Goal: Transaction & Acquisition: Purchase product/service

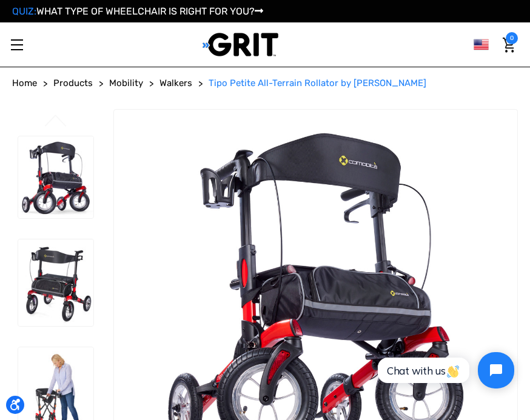
click at [172, 86] on span "Walkers" at bounding box center [176, 83] width 33 height 11
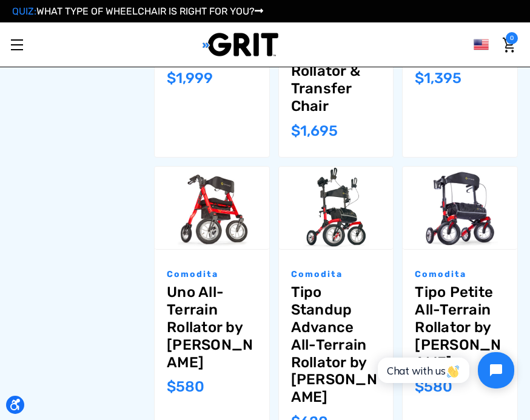
scroll to position [589, 0]
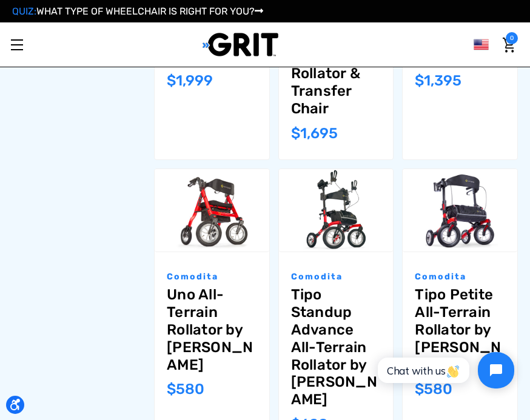
click at [474, 252] on div "Comodita Tipo Petite All-Terrain Rollator by Comodita MSRP: Was: Now: $580" at bounding box center [460, 351] width 115 height 198
click at [458, 289] on link "Tipo Petite All-Terrain Rollator by [PERSON_NAME]" at bounding box center [460, 329] width 90 height 87
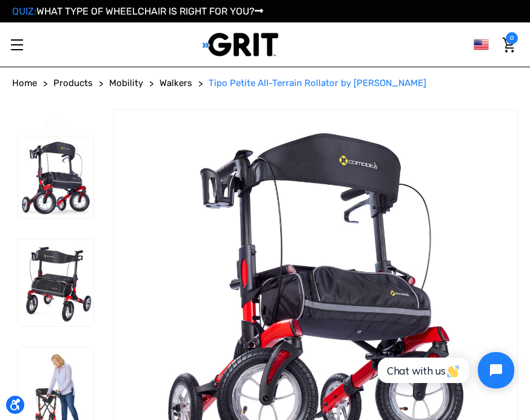
click at [285, 86] on span "Tipo Petite All-Terrain Rollator by [PERSON_NAME]" at bounding box center [318, 83] width 218 height 11
click at [58, 390] on img at bounding box center [55, 396] width 75 height 96
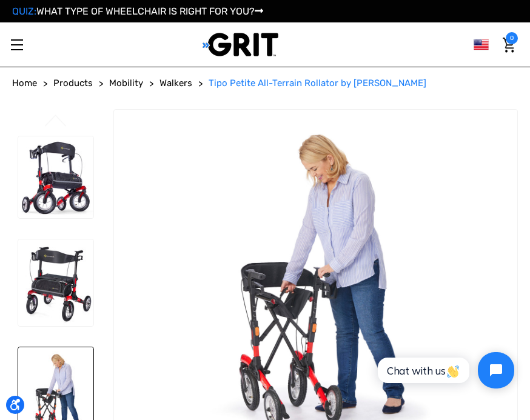
click at [64, 393] on img at bounding box center [55, 396] width 75 height 96
click at [53, 383] on img at bounding box center [55, 396] width 75 height 96
click at [16, 403] on icon "Open accessiBe: accessibility options, statement and help" at bounding box center [15, 405] width 11 height 13
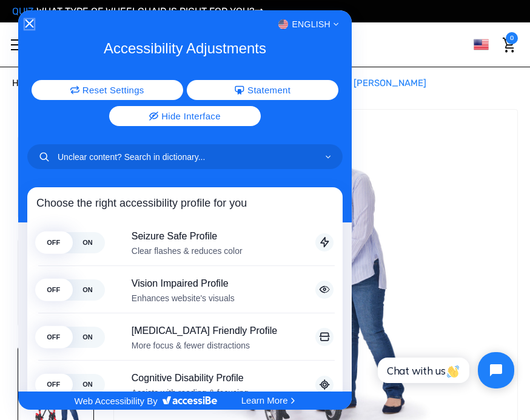
click at [27, 27] on button "Close Accessibility Interface" at bounding box center [29, 24] width 8 height 10
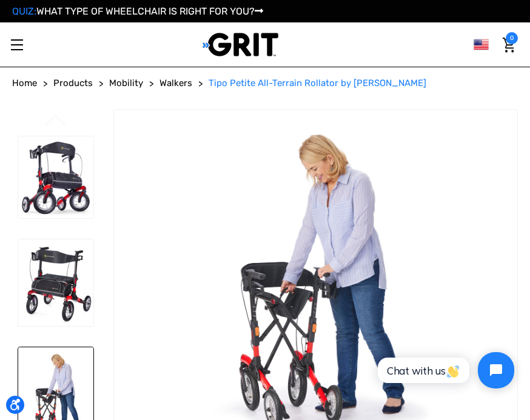
click at [406, 373] on span "Chat with us" at bounding box center [423, 371] width 73 height 13
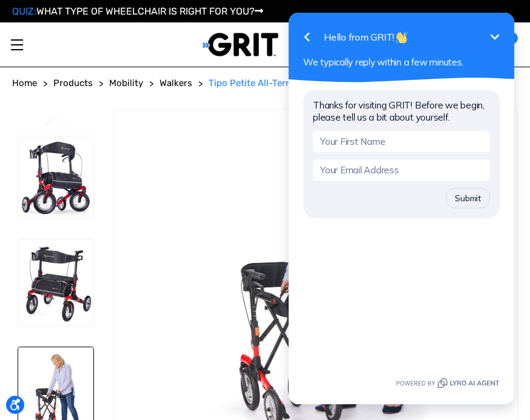
click at [305, 34] on icon "button" at bounding box center [307, 37] width 15 height 15
